Goal: Task Accomplishment & Management: Manage account settings

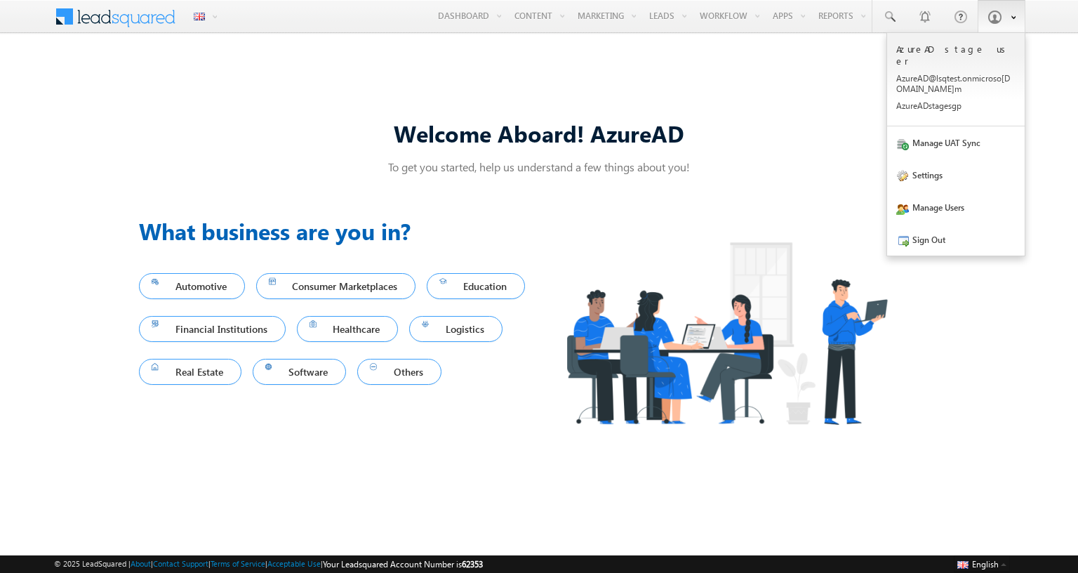
click at [994, 17] on span at bounding box center [994, 17] width 14 height 14
click at [903, 170] on span at bounding box center [902, 176] width 13 height 13
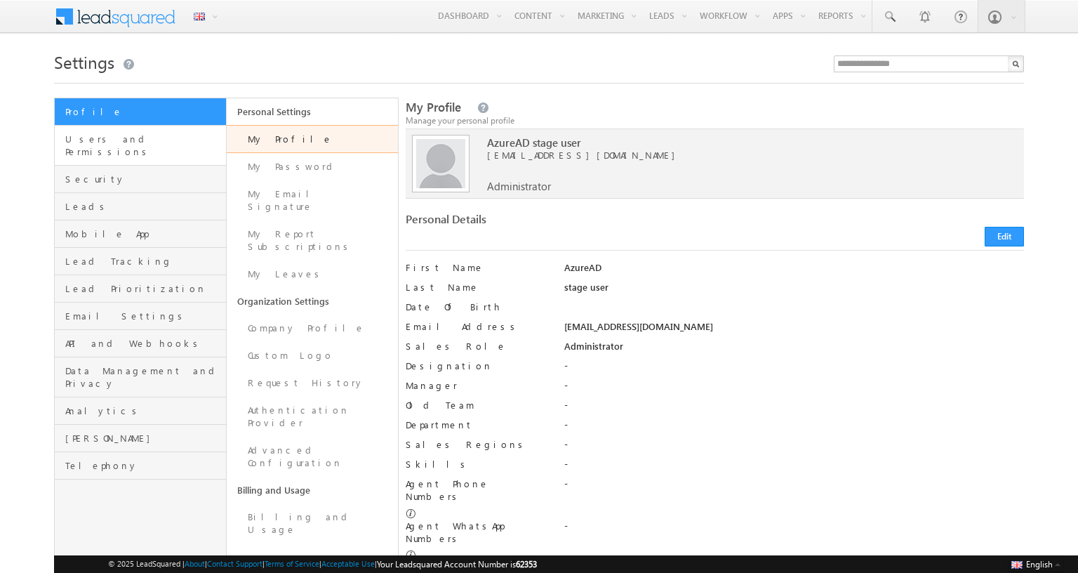
click at [143, 139] on span "Users and Permissions" at bounding box center [143, 145] width 157 height 25
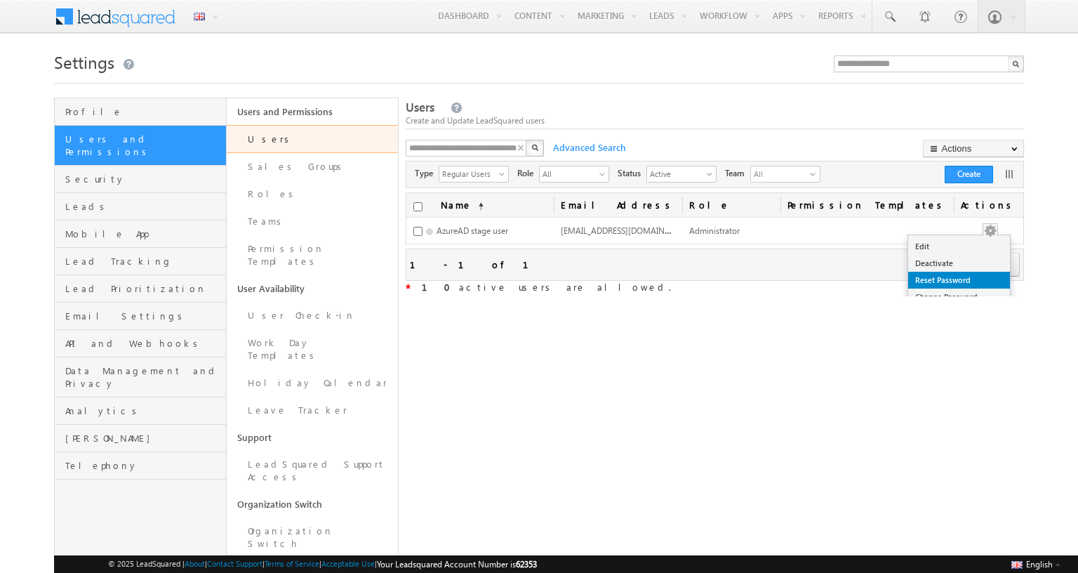
click at [997, 230] on button "button" at bounding box center [990, 231] width 14 height 14
click at [990, 279] on link "Reset Password" at bounding box center [959, 280] width 102 height 17
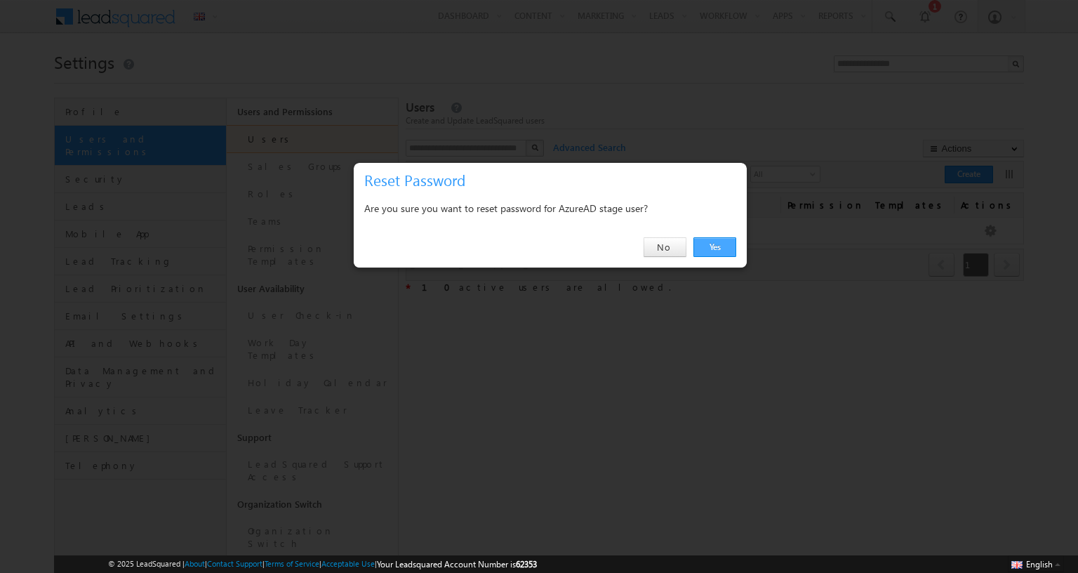
click at [714, 247] on link "Yes" at bounding box center [714, 247] width 43 height 20
